Goal: Information Seeking & Learning: Learn about a topic

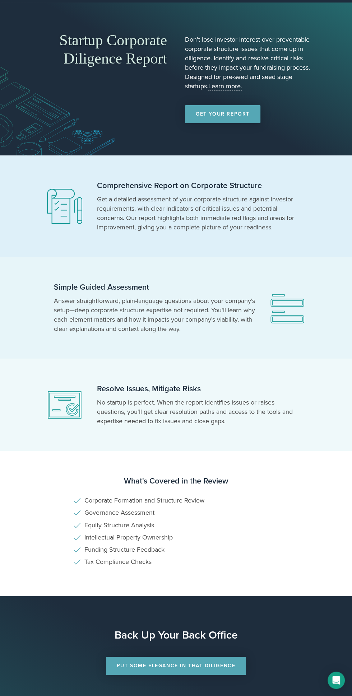
scroll to position [18, 0]
click at [233, 85] on link "Learn more." at bounding box center [225, 86] width 34 height 8
click at [236, 114] on link "Get Your Report" at bounding box center [222, 114] width 75 height 18
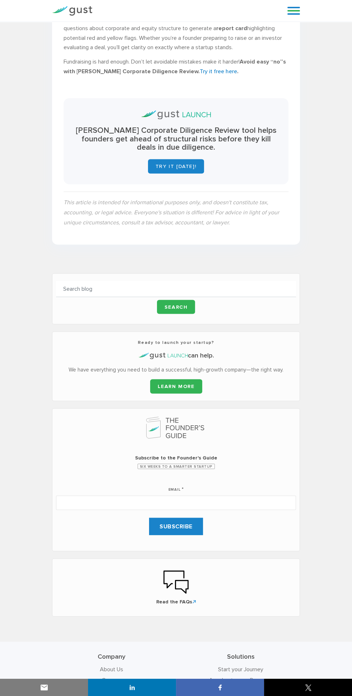
scroll to position [691, 0]
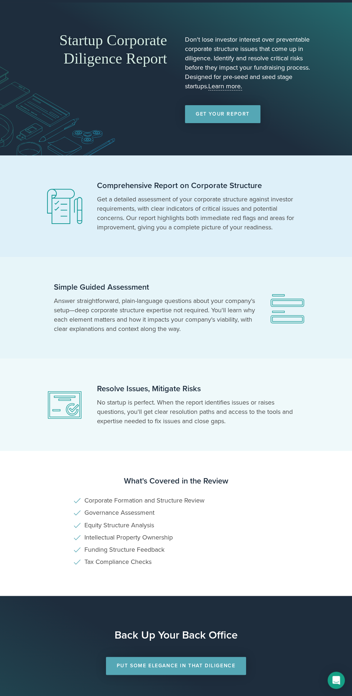
scroll to position [18, 0]
